Goal: Manage account settings

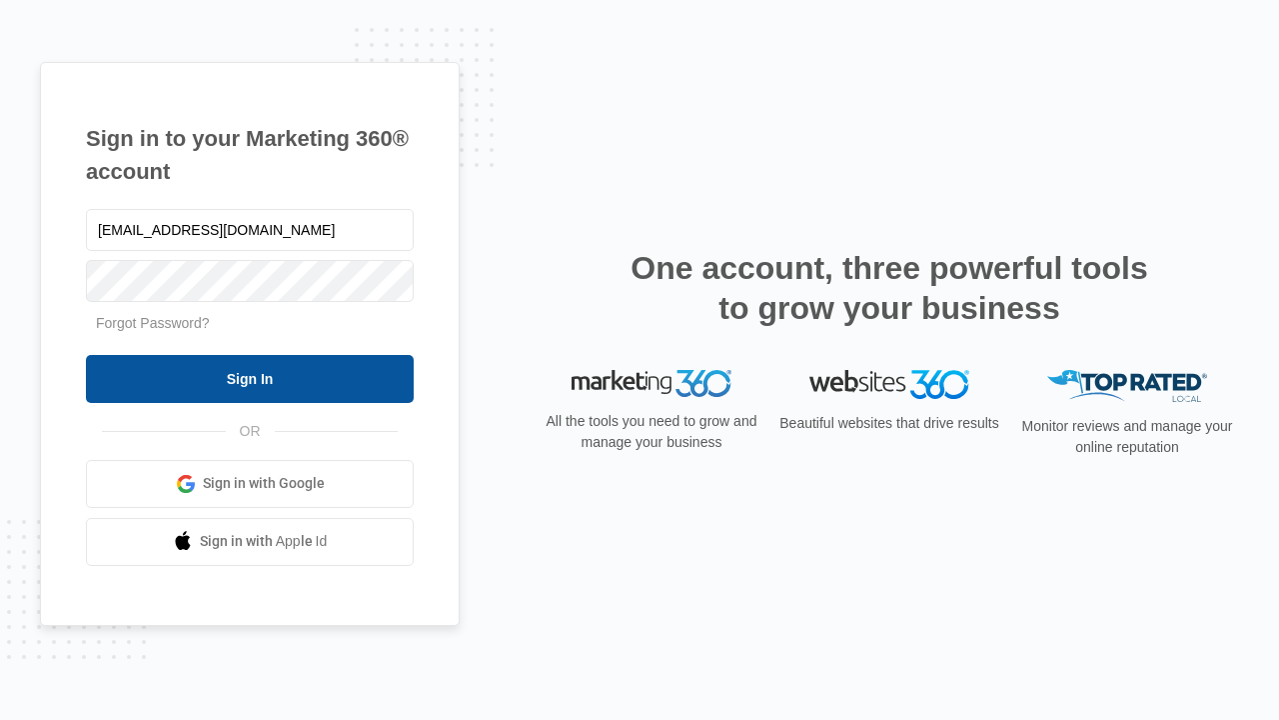
click at [250, 378] on input "Sign In" at bounding box center [250, 379] width 328 height 48
